Goal: Task Accomplishment & Management: Use online tool/utility

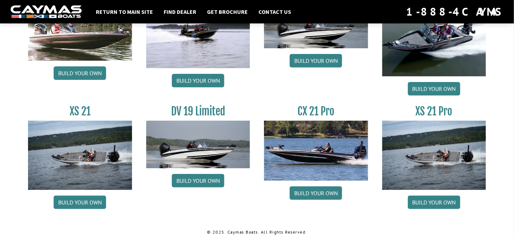
scroll to position [852, 0]
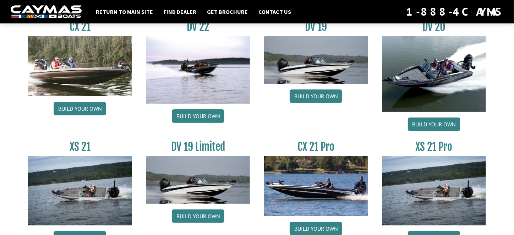
click at [79, 196] on img at bounding box center [80, 190] width 104 height 69
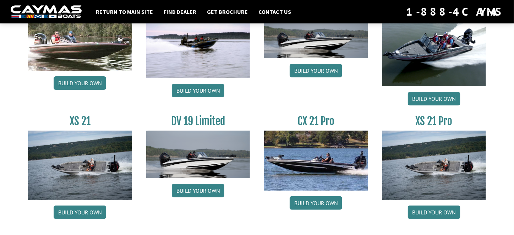
scroll to position [887, 0]
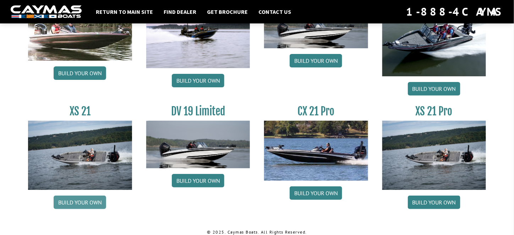
click at [83, 207] on link "Build your own" at bounding box center [80, 202] width 53 height 13
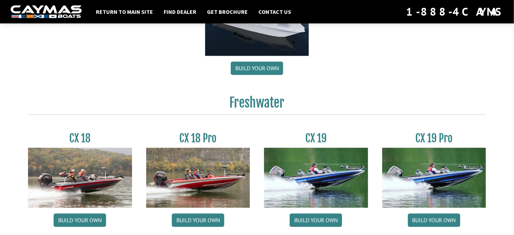
scroll to position [426, 0]
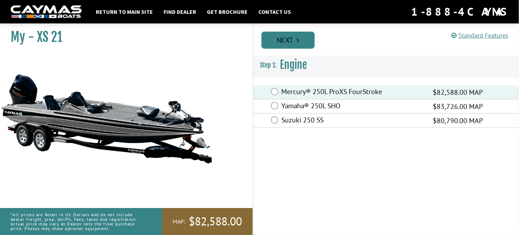
click at [294, 40] on link "Next" at bounding box center [288, 40] width 53 height 17
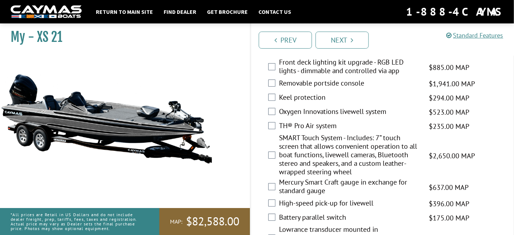
scroll to position [816, 0]
